Goal: Browse casually: Explore the website without a specific task or goal

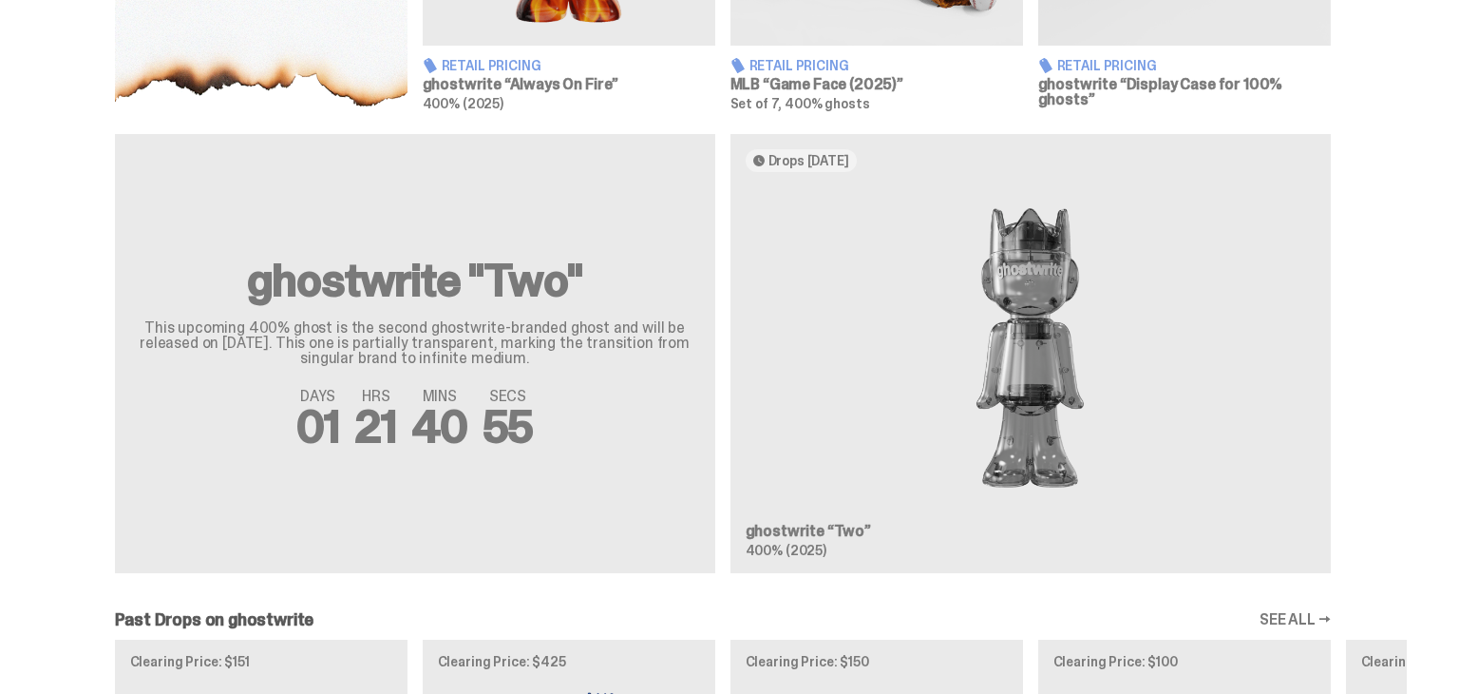
scroll to position [1026, 0]
click at [394, 295] on div "ghostwrite "Two" This upcoming 400% ghost is the second ghostwrite-branded ghos…" at bounding box center [723, 362] width 1368 height 454
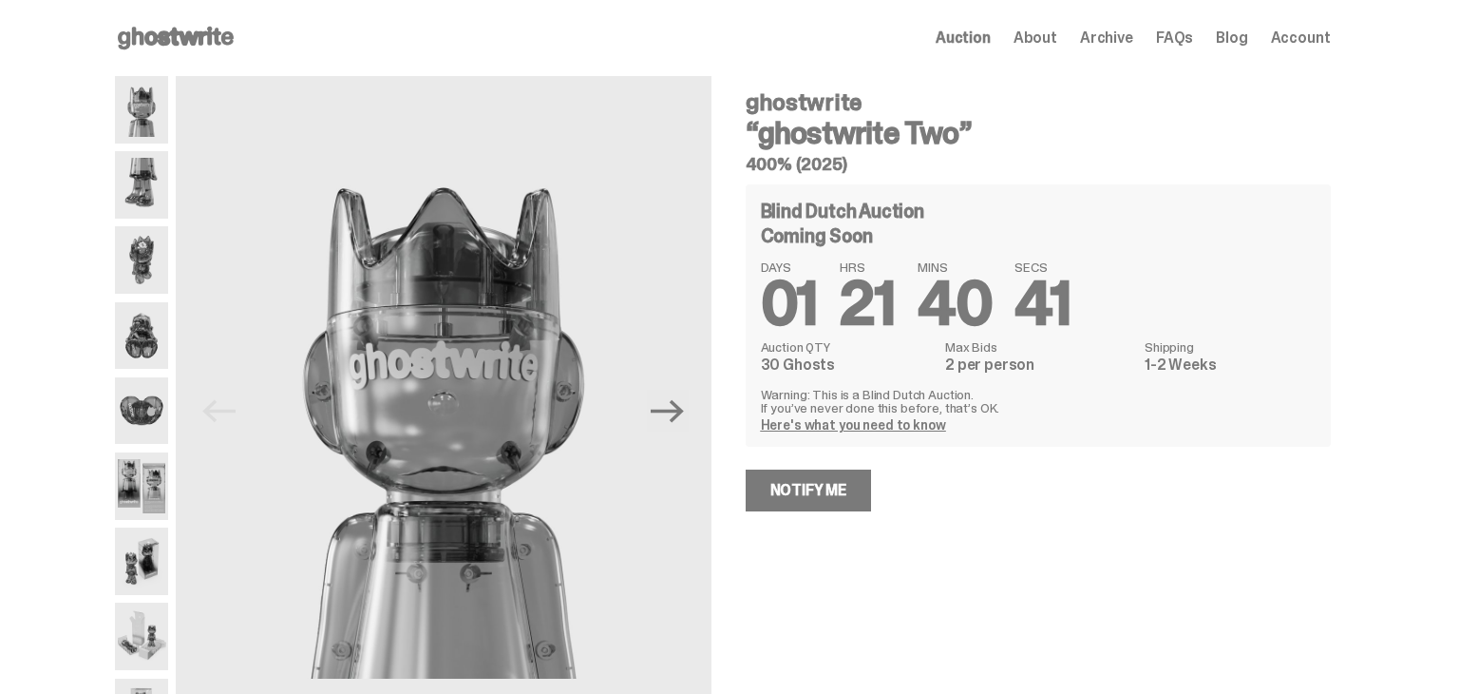
click at [147, 333] on img at bounding box center [142, 335] width 54 height 67
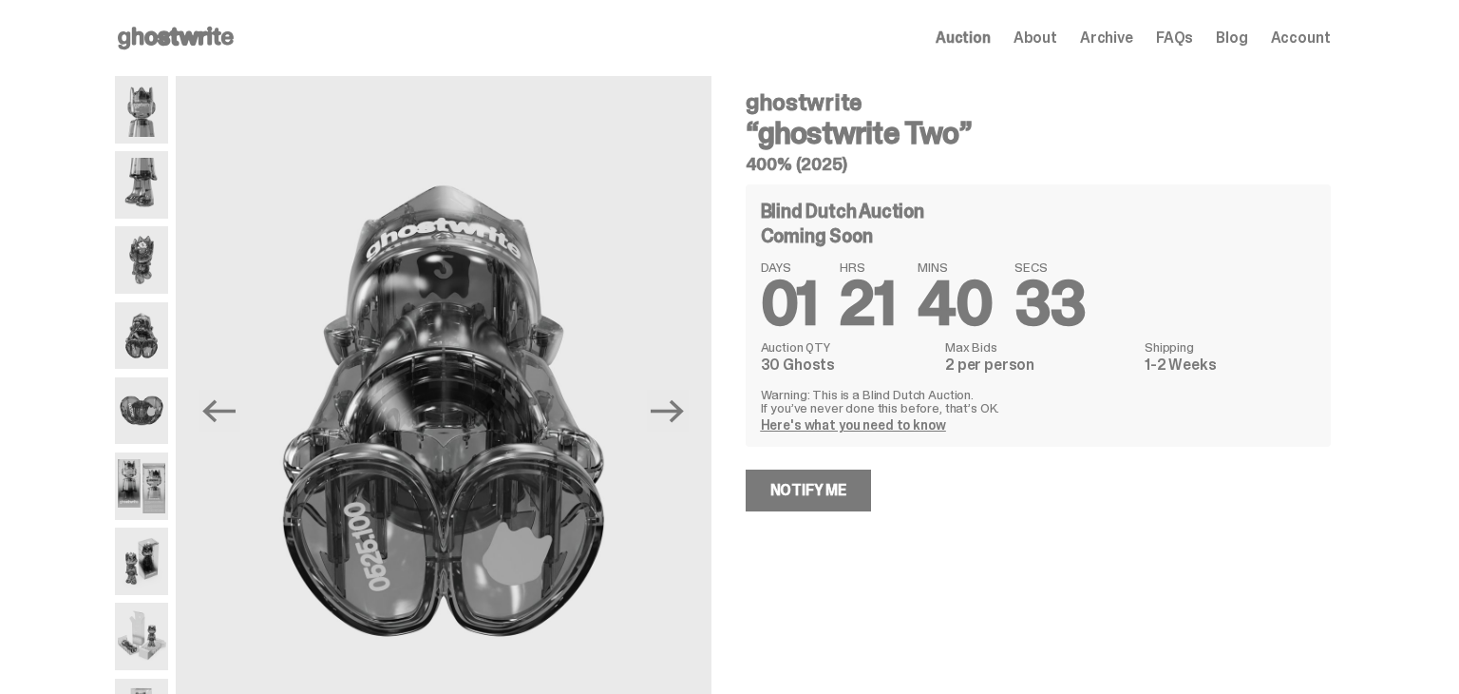
click at [124, 474] on img at bounding box center [142, 485] width 54 height 67
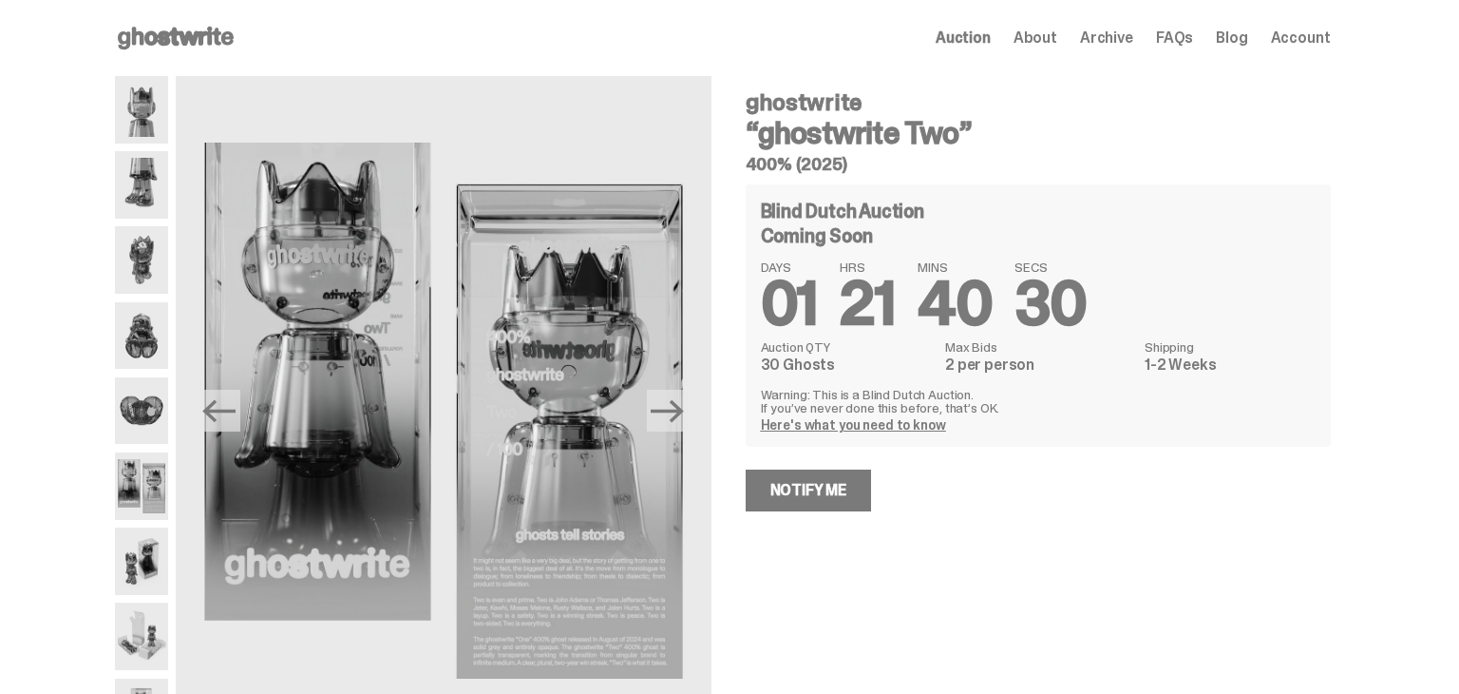
click at [140, 546] on img at bounding box center [142, 560] width 54 height 67
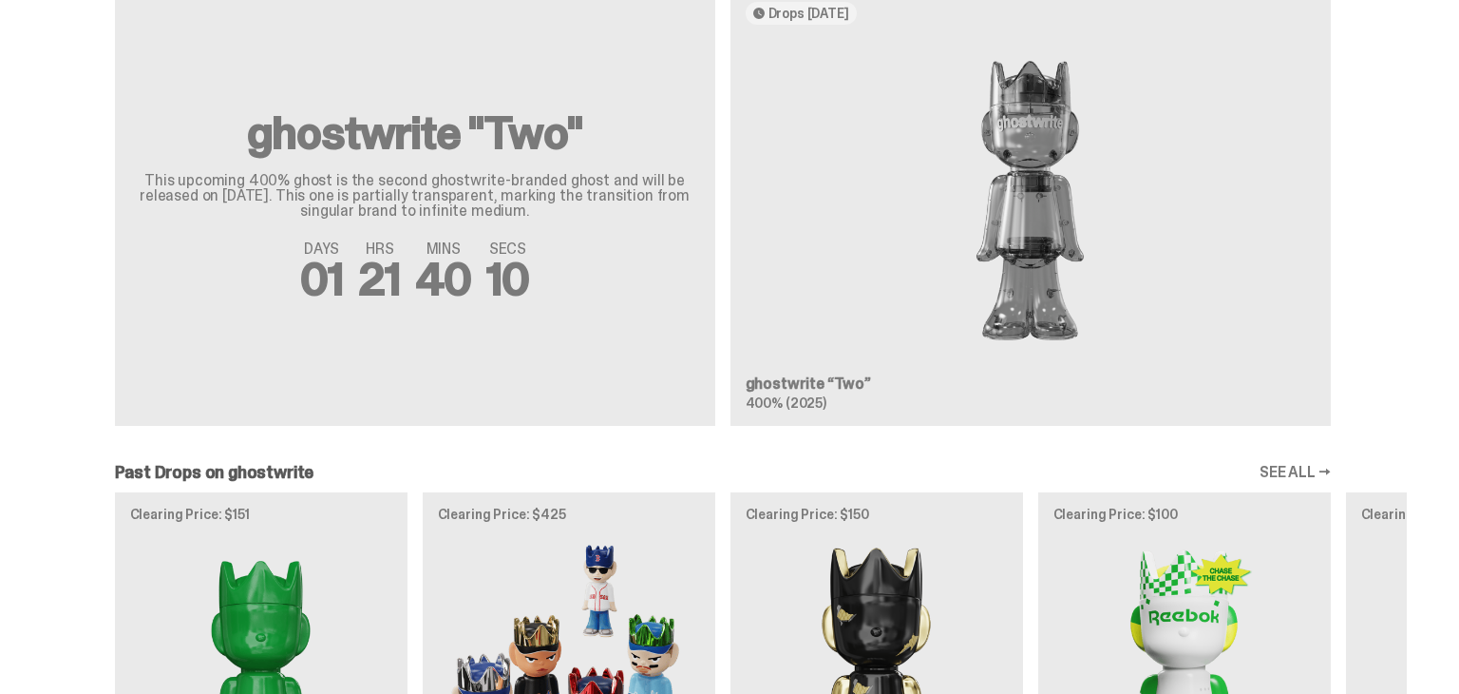
scroll to position [1178, 0]
